Goal: Obtain resource: Obtain resource

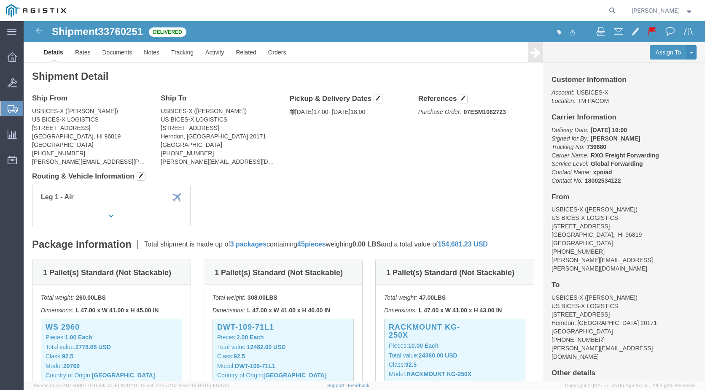
click at [604, 13] on agx-global-search at bounding box center [484, 10] width 270 height 21
click at [616, 10] on icon at bounding box center [612, 11] width 12 height 12
paste input "56776648"
type input "56776648"
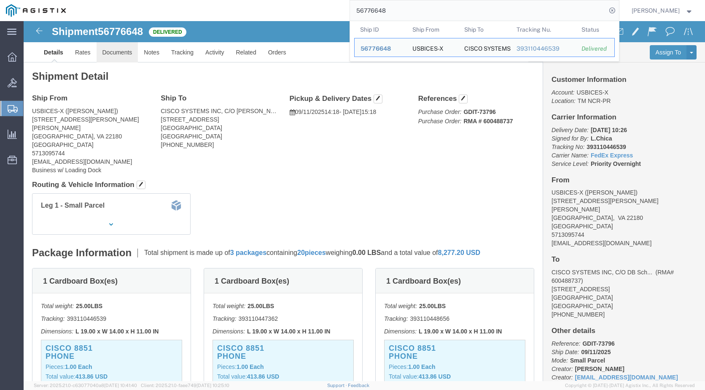
click link "Documents"
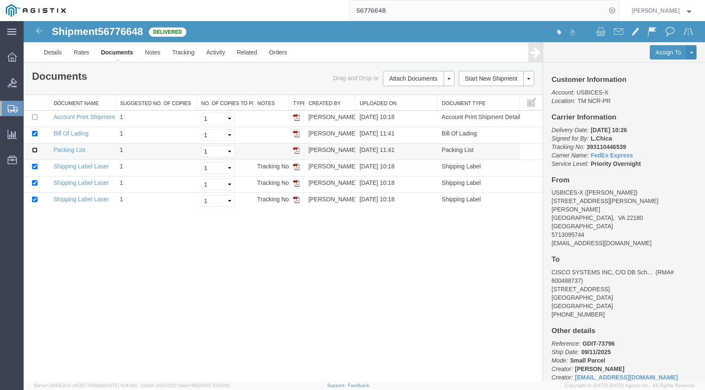
click at [34, 151] on input "checkbox" at bounding box center [34, 149] width 5 height 5
checkbox input "true"
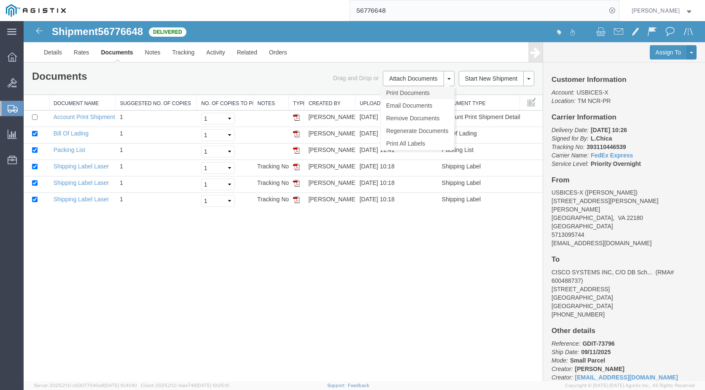
click at [413, 93] on link "Print Documents" at bounding box center [417, 92] width 73 height 13
